Goal: Task Accomplishment & Management: Use online tool/utility

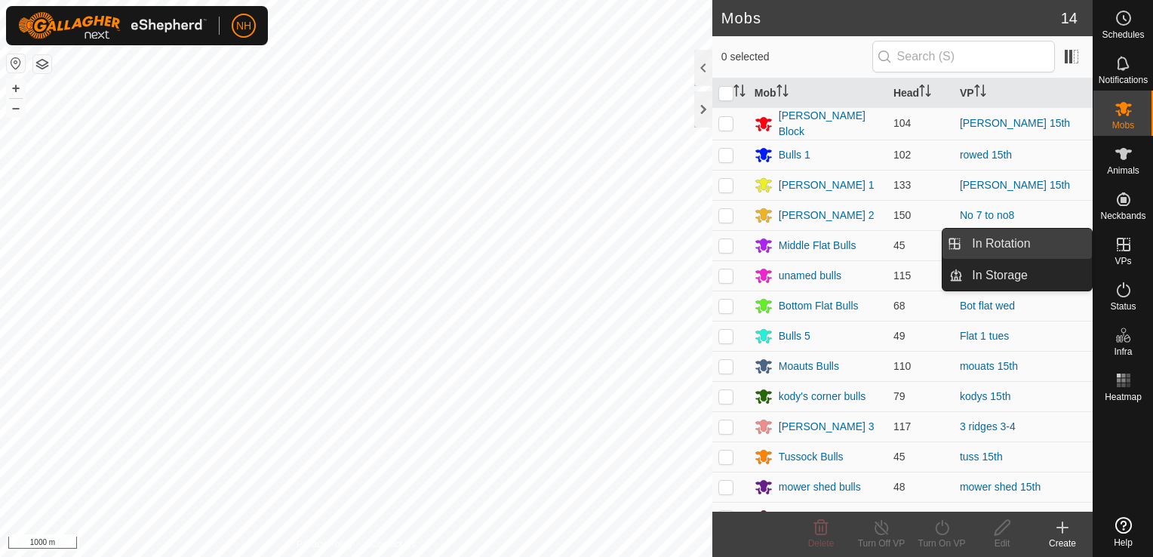
click at [1039, 239] on link "In Rotation" at bounding box center [1027, 244] width 129 height 30
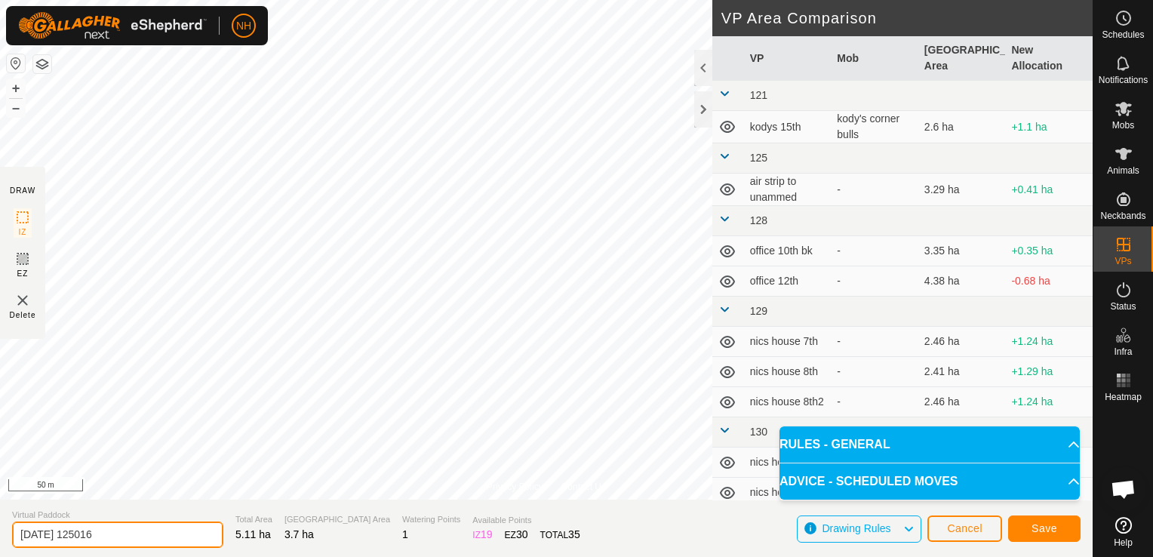
click at [161, 533] on input "[DATE] 125016" at bounding box center [117, 534] width 211 height 26
type input "2"
type input "[PERSON_NAME] to yards"
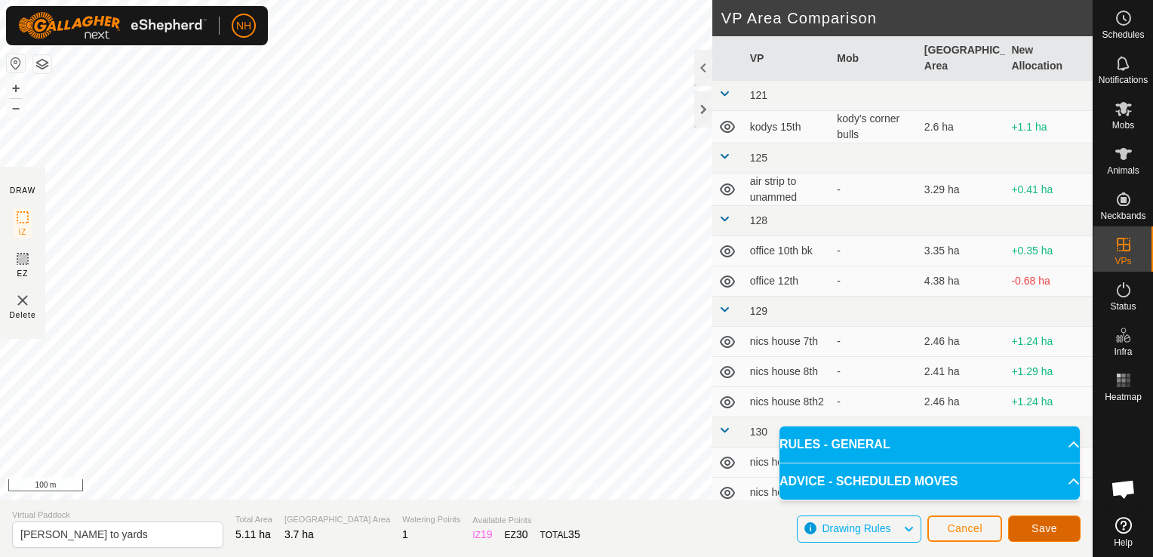
click at [1046, 526] on span "Save" at bounding box center [1045, 528] width 26 height 12
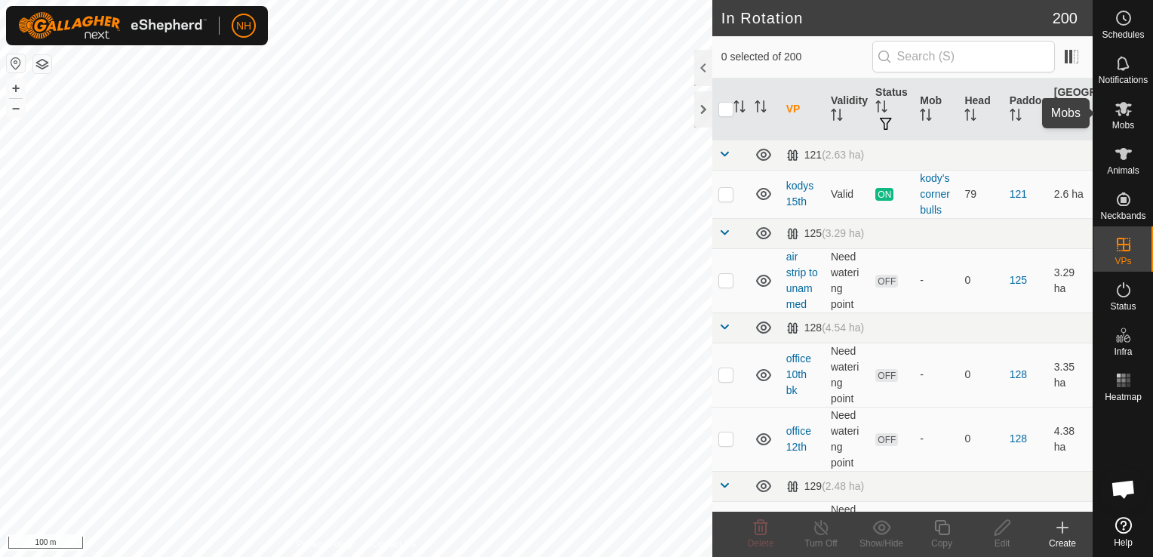
drag, startPoint x: 1123, startPoint y: 114, endPoint x: 1118, endPoint y: 122, distance: 9.5
click at [1123, 114] on icon at bounding box center [1124, 109] width 18 height 18
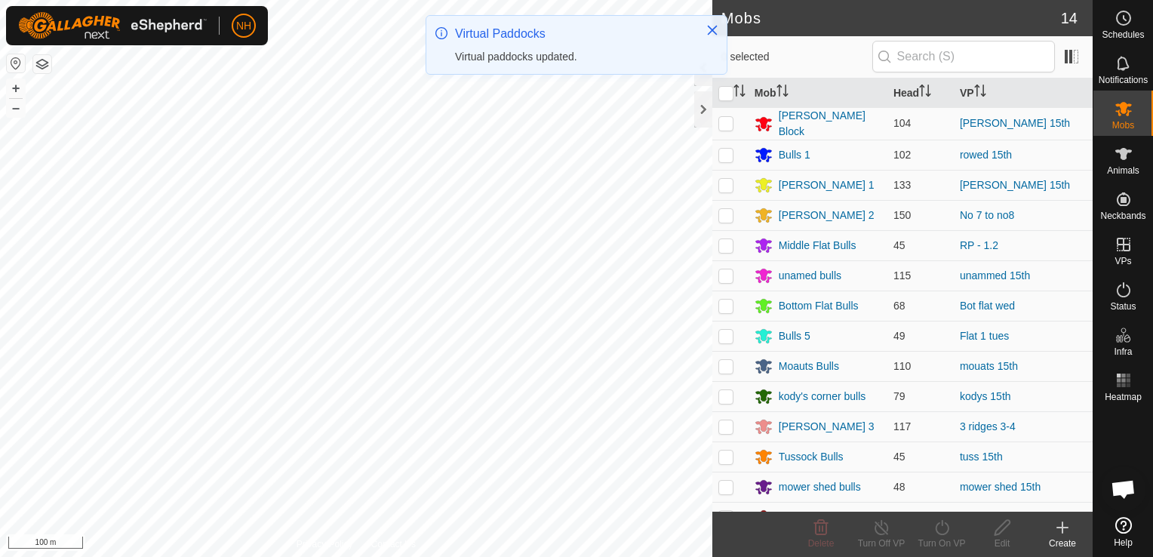
click at [770, 123] on icon at bounding box center [764, 124] width 18 height 18
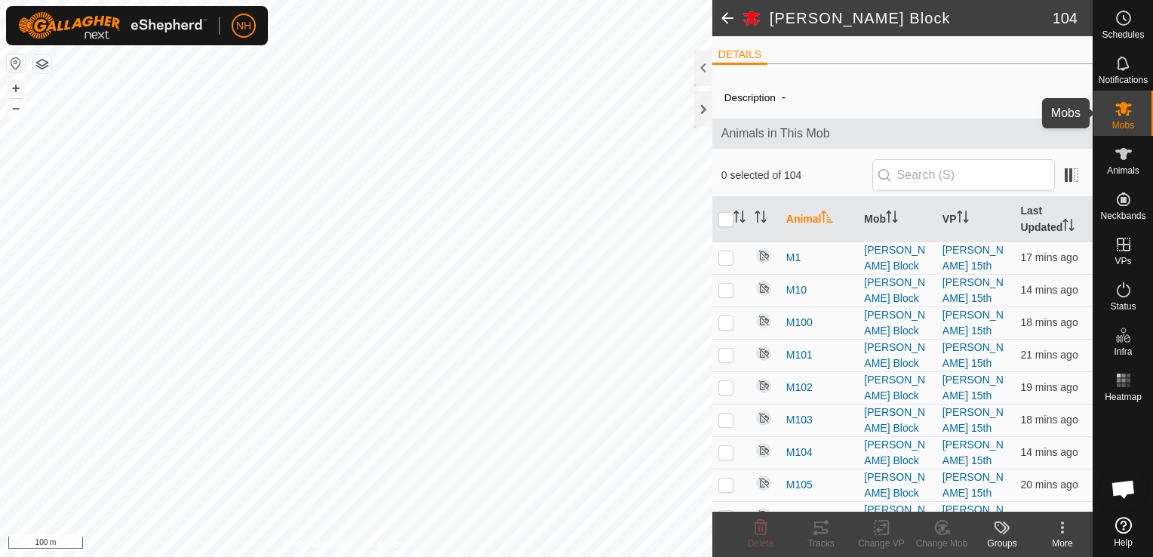
click at [1127, 116] on icon at bounding box center [1124, 109] width 18 height 18
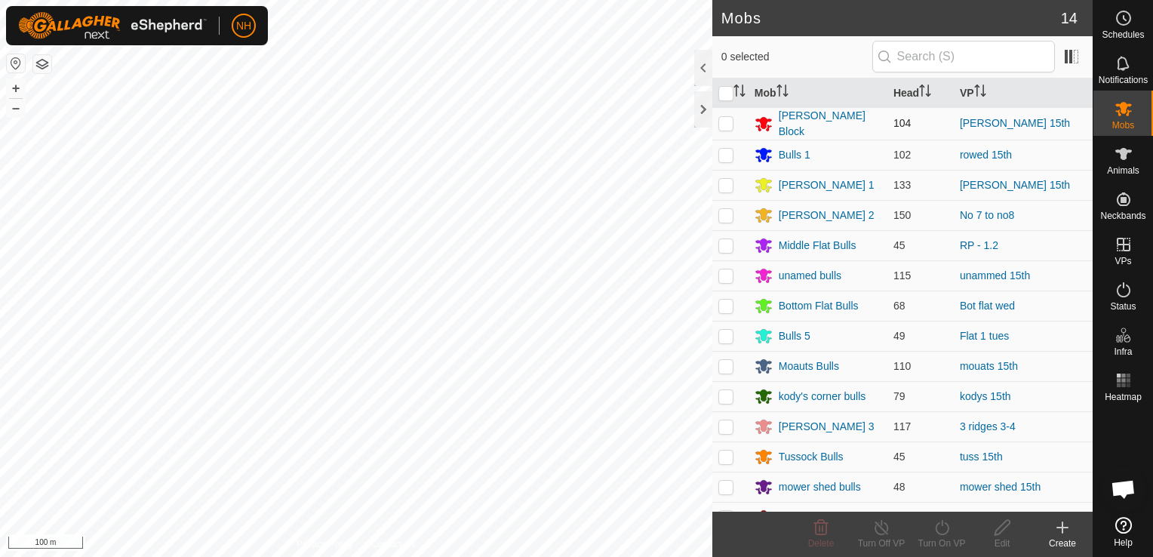
click at [729, 125] on p-checkbox at bounding box center [725, 123] width 15 height 12
checkbox input "true"
click at [955, 527] on turn-on-svg-icon at bounding box center [942, 527] width 60 height 18
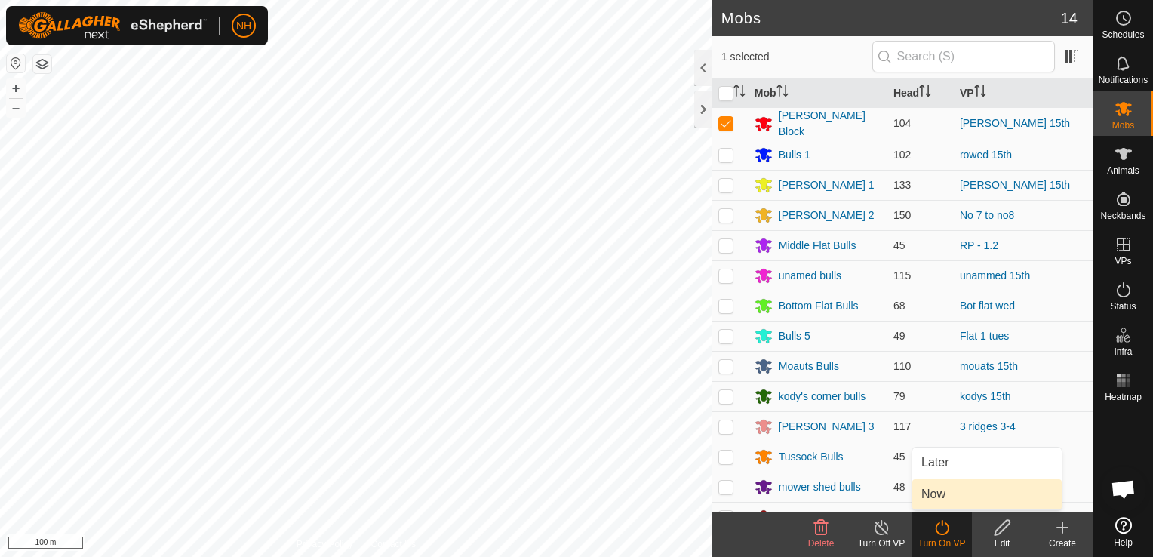
click at [937, 497] on link "Now" at bounding box center [986, 494] width 149 height 30
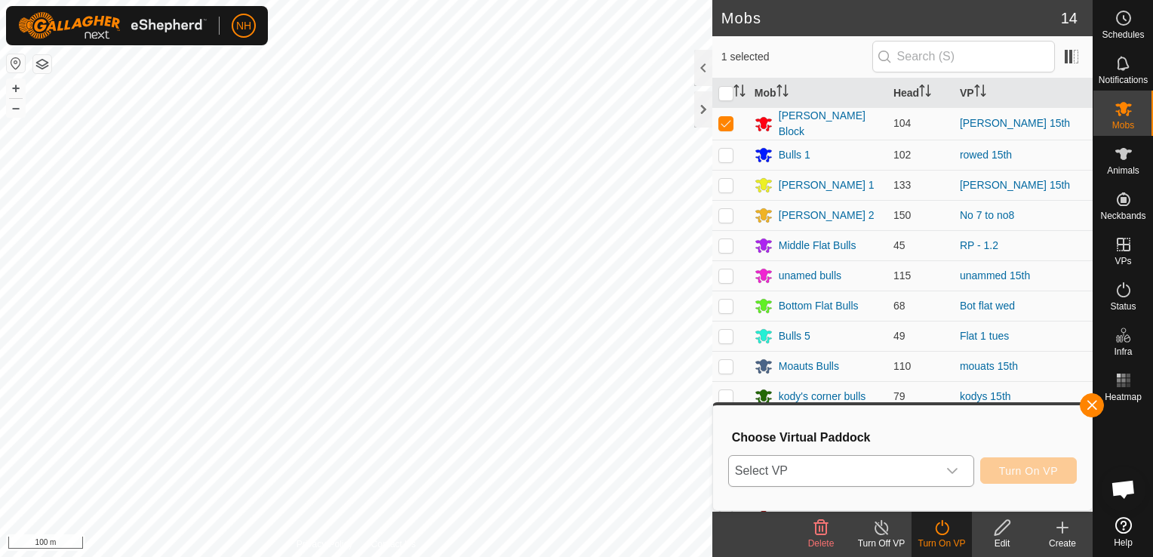
click at [832, 473] on span "Select VP" at bounding box center [833, 471] width 208 height 30
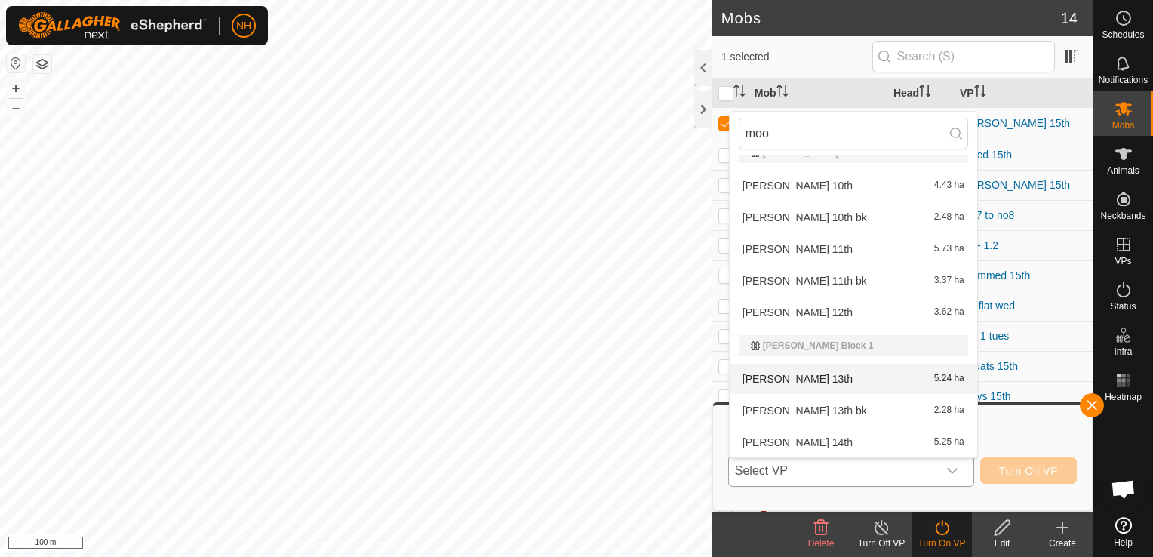
scroll to position [83, 0]
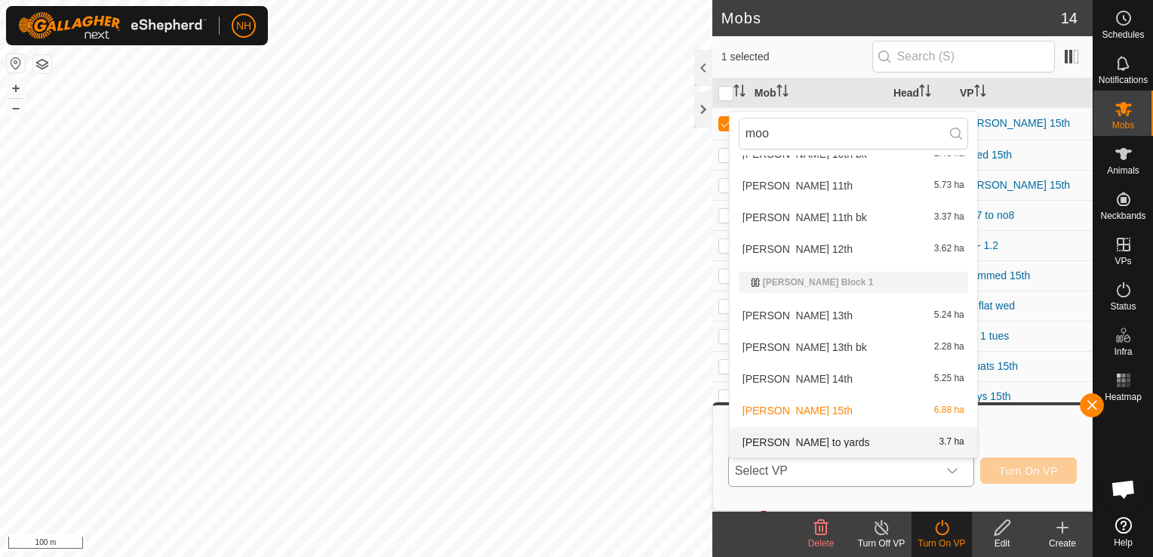
type input "moo"
click at [815, 448] on li "[PERSON_NAME] to yards 3.7 ha" at bounding box center [854, 442] width 248 height 30
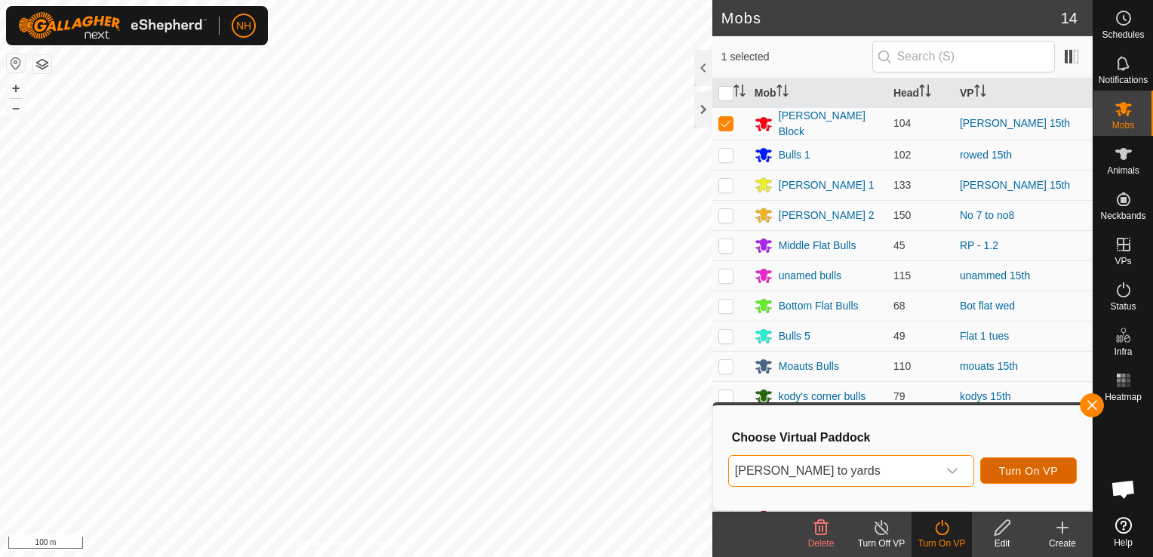
click at [1005, 466] on span "Turn On VP" at bounding box center [1028, 471] width 59 height 12
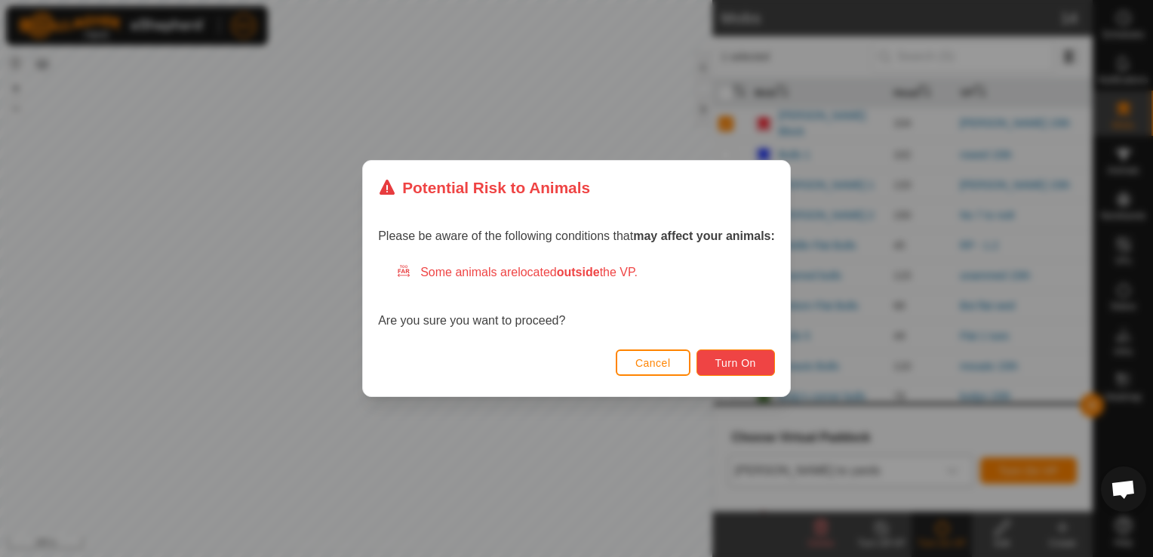
click at [740, 363] on span "Turn On" at bounding box center [735, 363] width 41 height 12
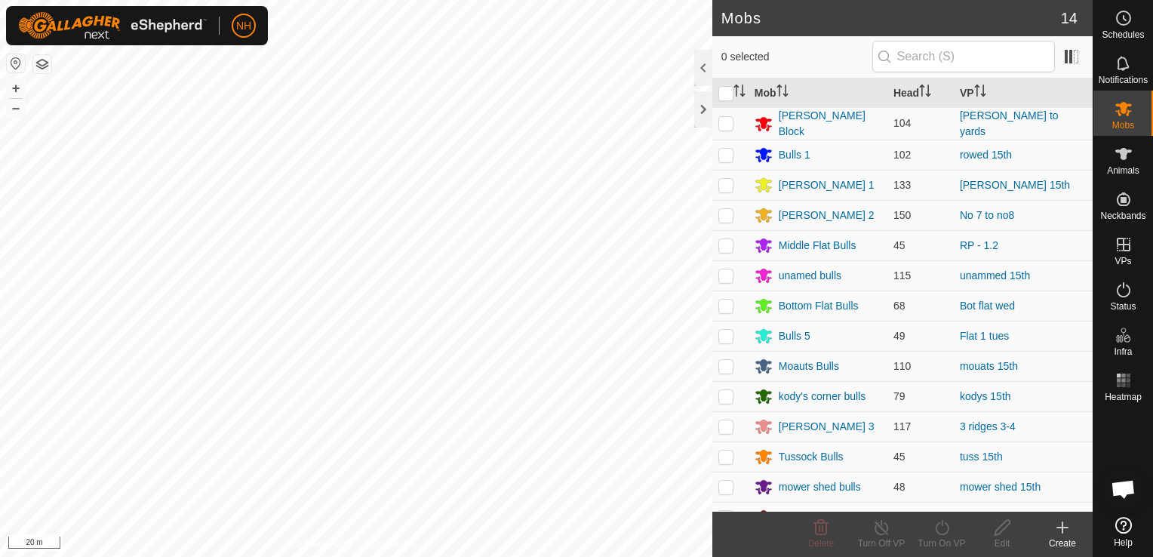
click at [257, 556] on html "NH Schedules Notifications Mobs Animals Neckbands VPs Status Infra Heatmap Help…" at bounding box center [576, 278] width 1153 height 557
